Goal: Obtain resource: Download file/media

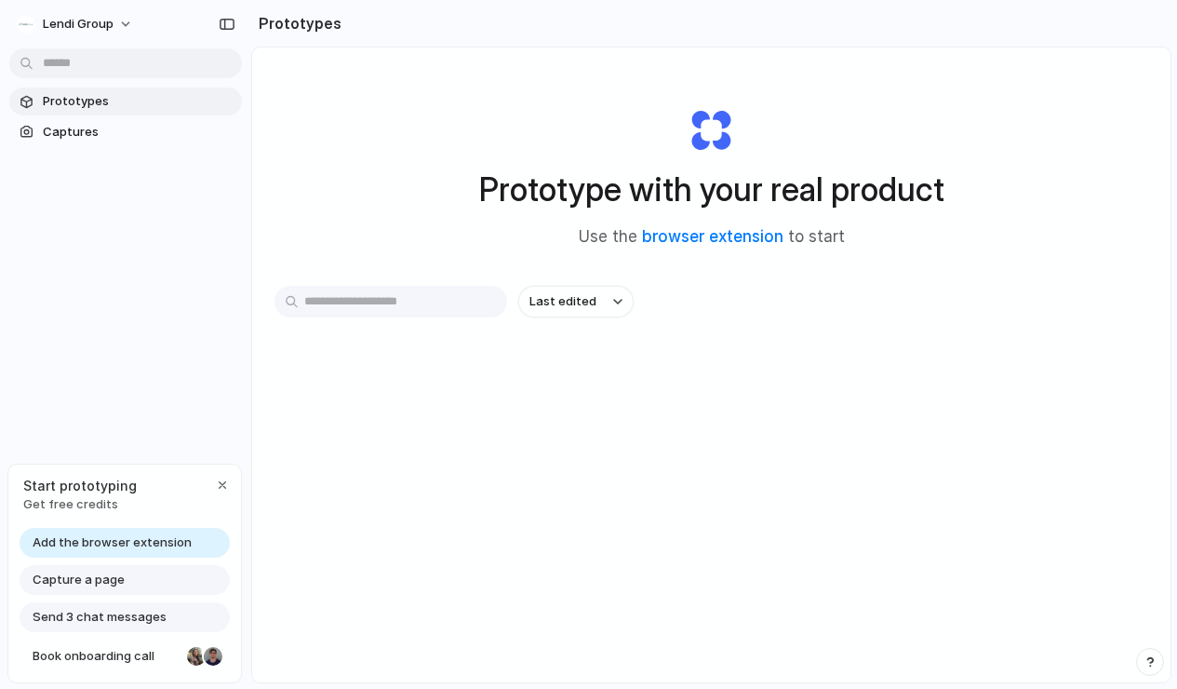
click at [128, 571] on div "Capture a page" at bounding box center [125, 580] width 210 height 30
click at [231, 485] on button "button" at bounding box center [222, 485] width 22 height 22
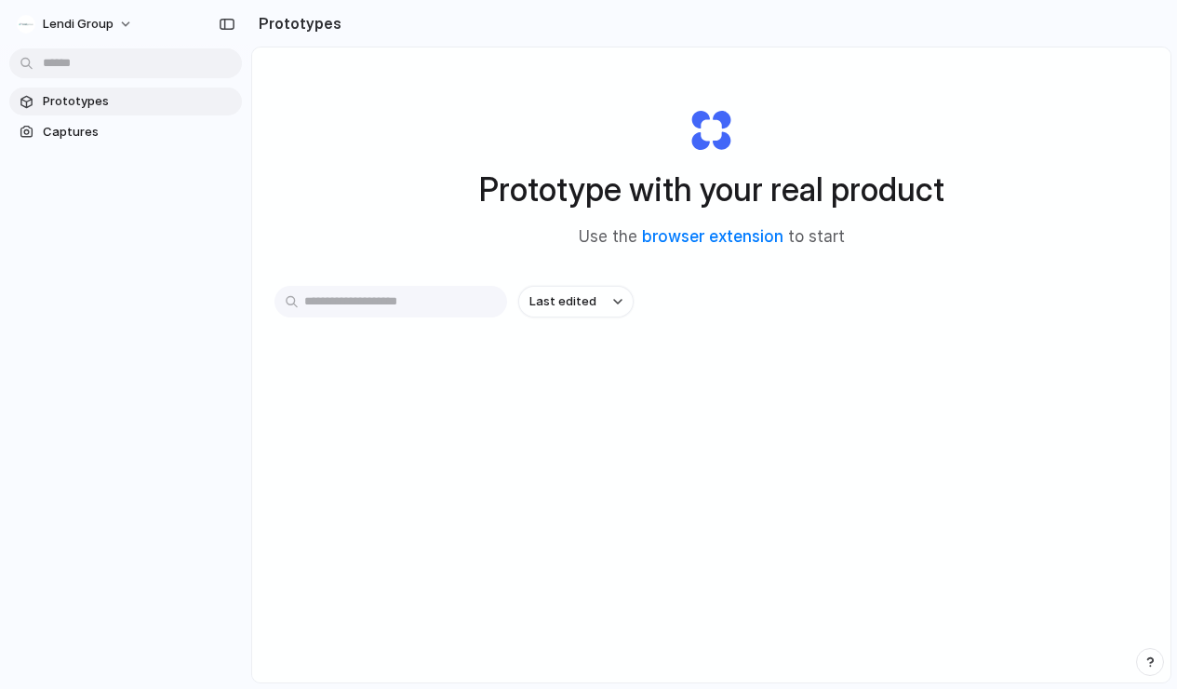
click at [466, 301] on input "text" at bounding box center [391, 302] width 233 height 32
click at [716, 235] on link "browser extension" at bounding box center [712, 236] width 141 height 19
